Goal: Check status: Check status

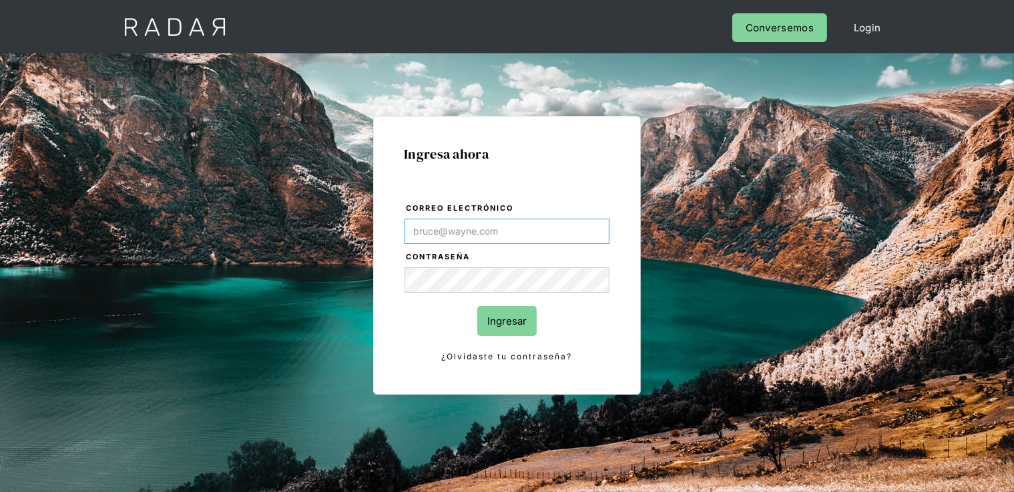
type input "[PERSON_NAME][EMAIL_ADDRESS][DOMAIN_NAME]"
click at [535, 319] on input "Ingresar" at bounding box center [506, 321] width 59 height 30
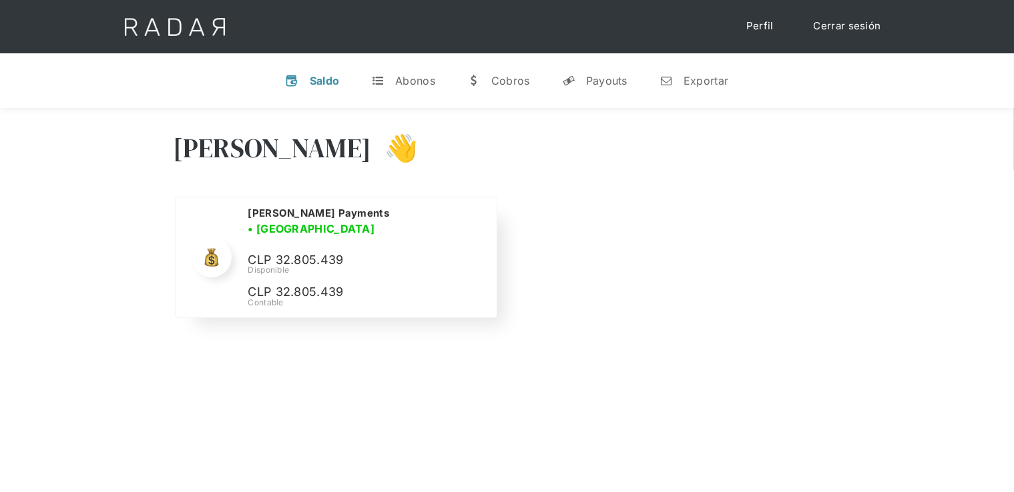
click at [0, 0] on div "Disponible" at bounding box center [0, 0] width 0 height 0
click at [0, 0] on p "CLP 32.805.439" at bounding box center [0, 0] width 0 height 0
copy p "32.805.439"
